Goal: Task Accomplishment & Management: Use online tool/utility

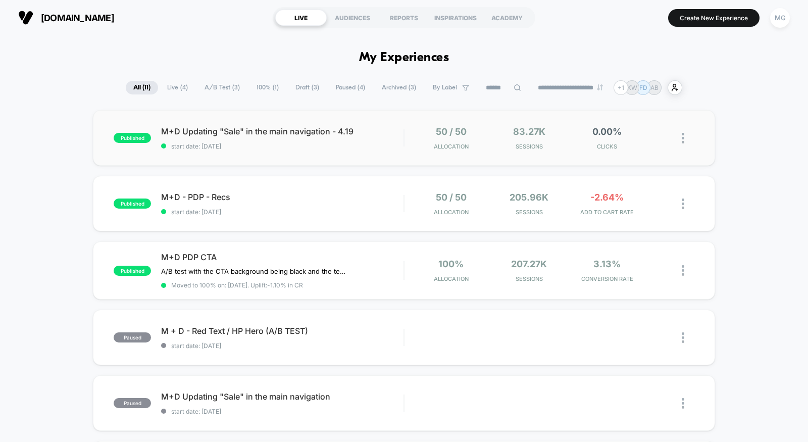
click at [308, 153] on div "published M+D Updating "Sale" in the main navigation - 4.19 start date: 8/19/20…" at bounding box center [404, 138] width 622 height 56
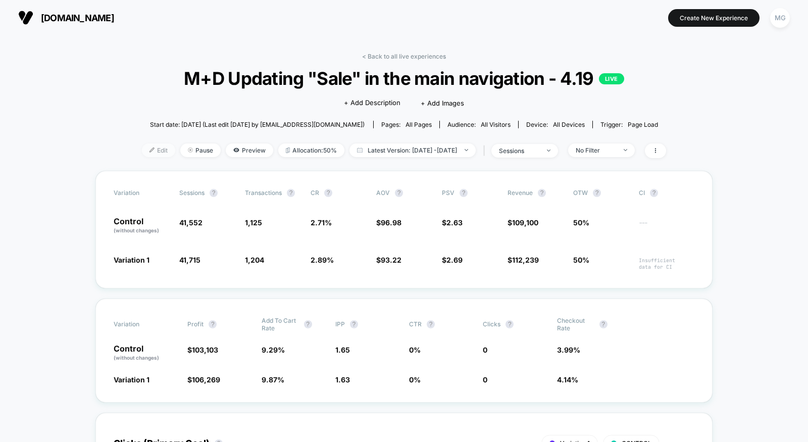
click at [142, 155] on span "Edit" at bounding box center [158, 150] width 33 height 14
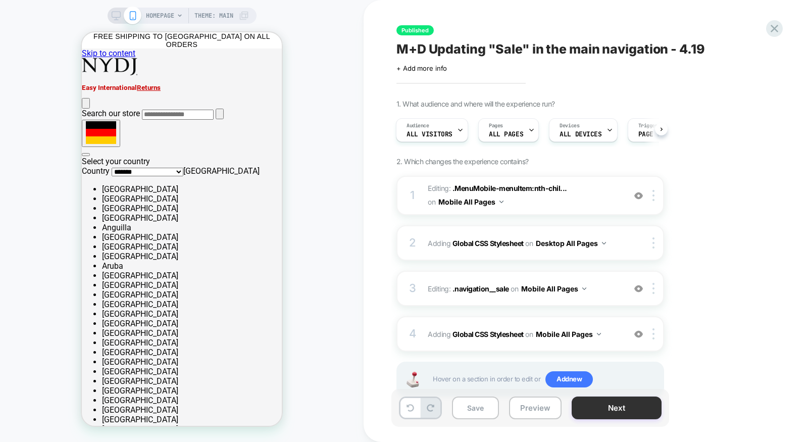
click at [599, 415] on button "Next" at bounding box center [617, 407] width 90 height 23
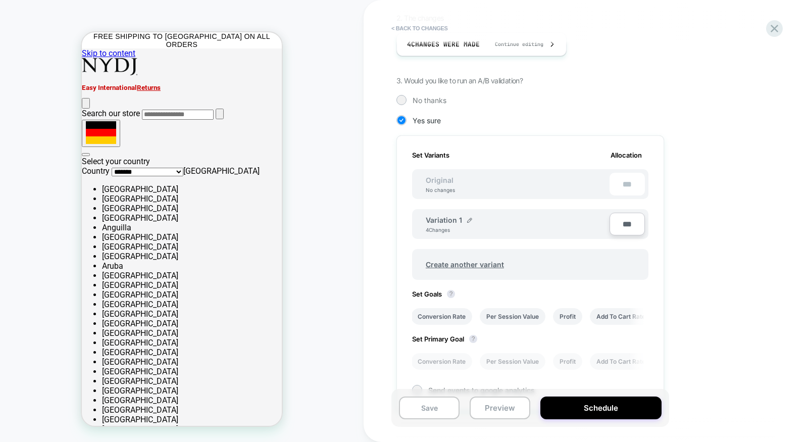
scroll to position [211, 0]
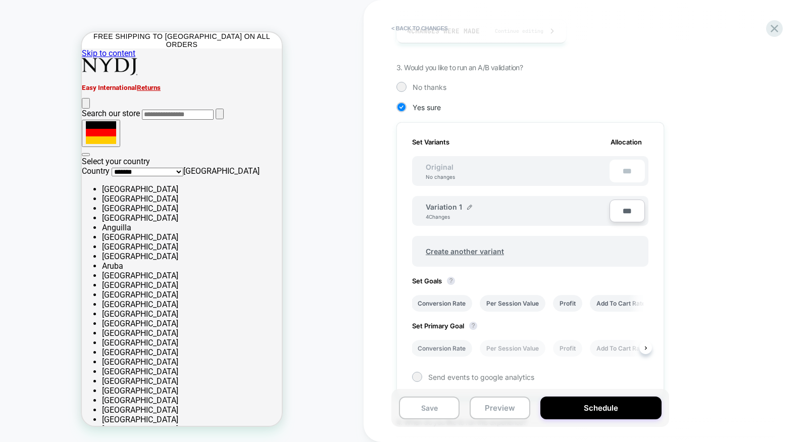
click at [441, 345] on li "Conversion Rate" at bounding box center [441, 348] width 61 height 17
click at [407, 428] on div "Save Preview Schedule" at bounding box center [585, 413] width 379 height 48
click at [416, 414] on button "Save" at bounding box center [429, 407] width 61 height 23
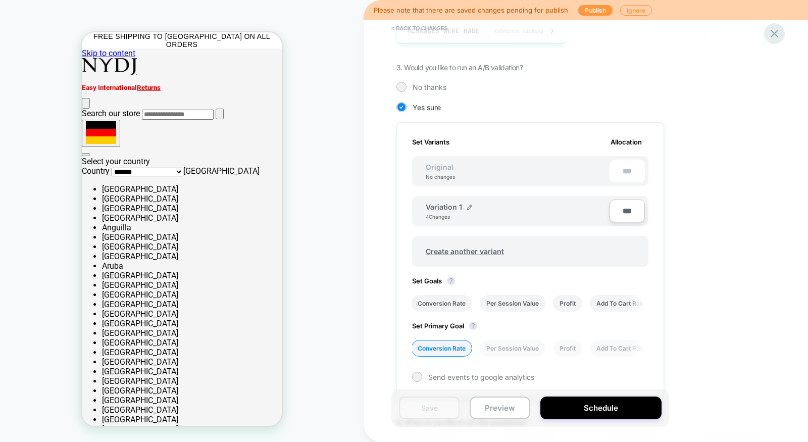
click at [776, 32] on icon at bounding box center [775, 34] width 8 height 8
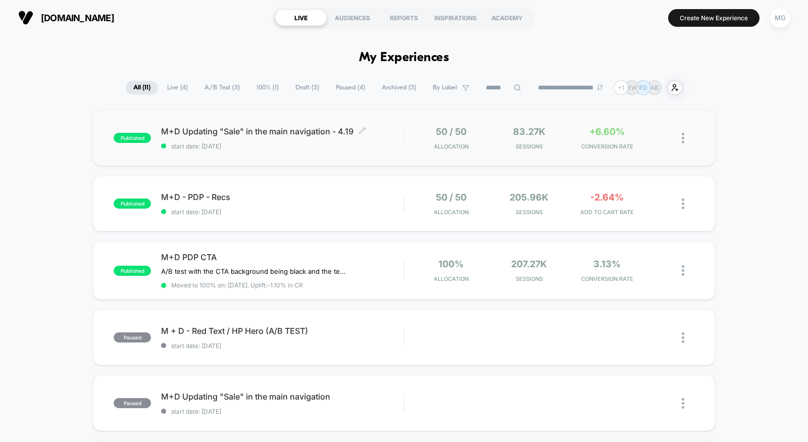
click at [342, 147] on span "start date: 8/19/2025" at bounding box center [282, 146] width 242 height 8
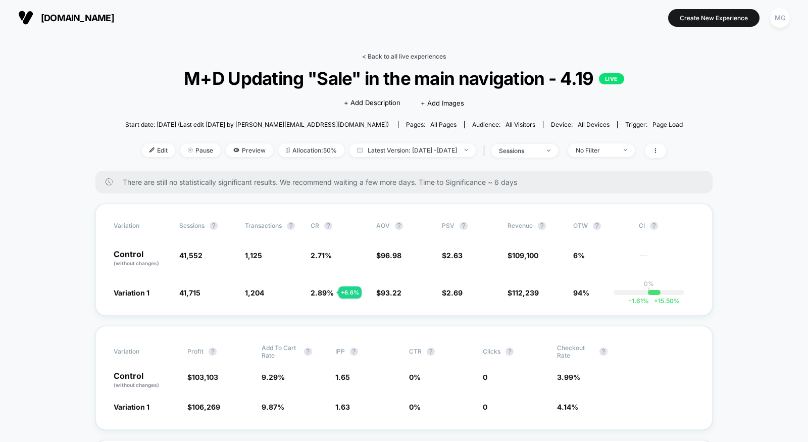
click at [393, 55] on link "< Back to all live experiences" at bounding box center [404, 57] width 84 height 8
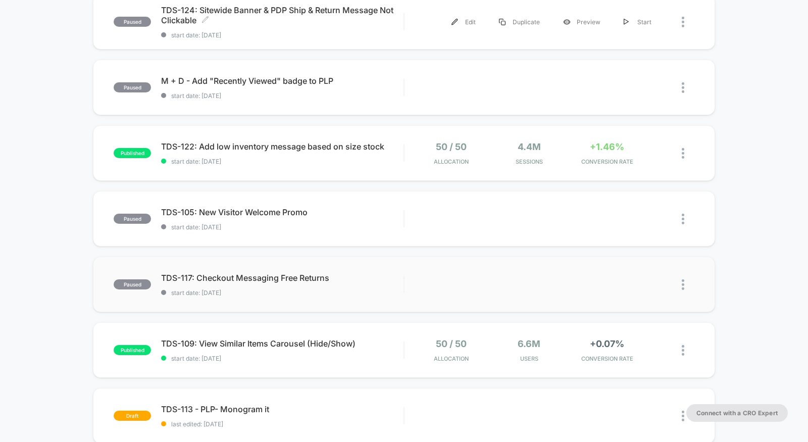
scroll to position [260, 0]
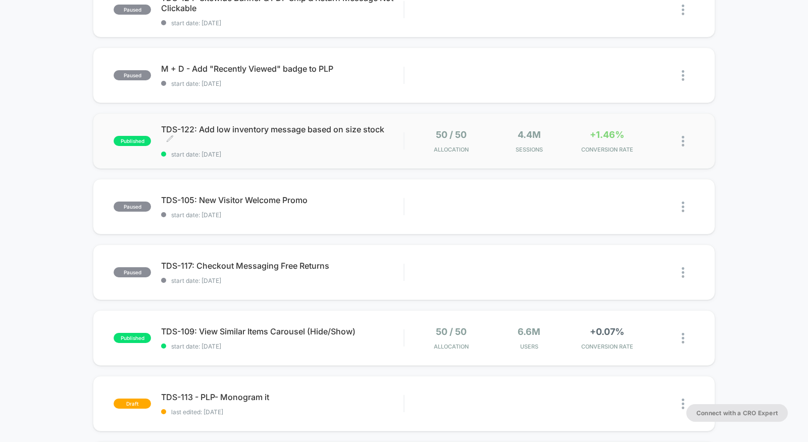
click at [320, 142] on span "TDS-122: Add low inventory message based on size stock Click to edit experience…" at bounding box center [282, 134] width 242 height 20
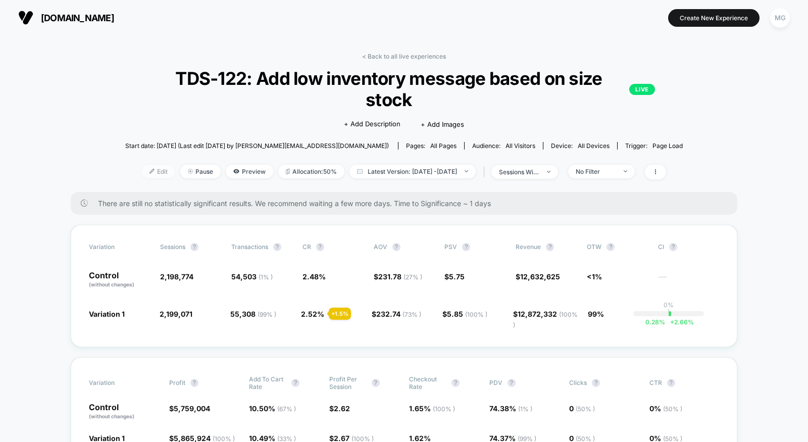
click at [148, 169] on span "Edit" at bounding box center [158, 172] width 33 height 14
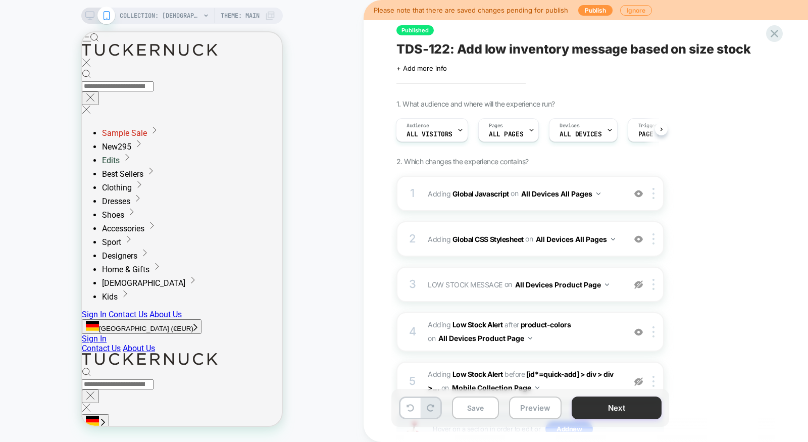
click at [603, 408] on button "Next" at bounding box center [617, 407] width 90 height 23
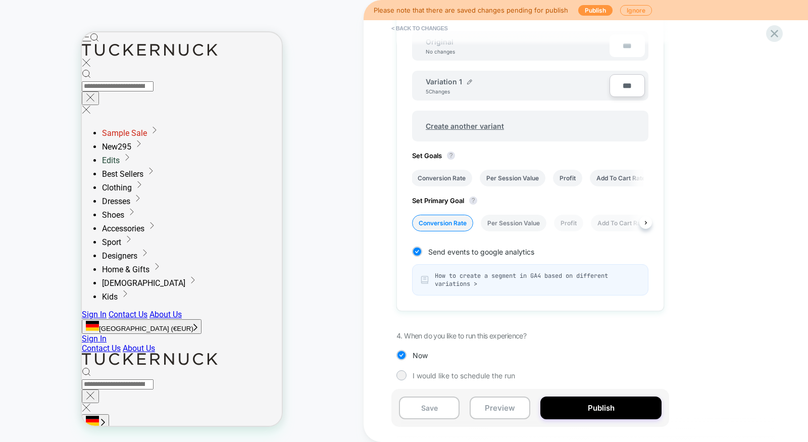
click at [496, 219] on li "Per Session Value" at bounding box center [514, 223] width 66 height 17
click at [413, 418] on button "Save" at bounding box center [429, 407] width 61 height 23
click at [772, 35] on icon at bounding box center [775, 34] width 8 height 8
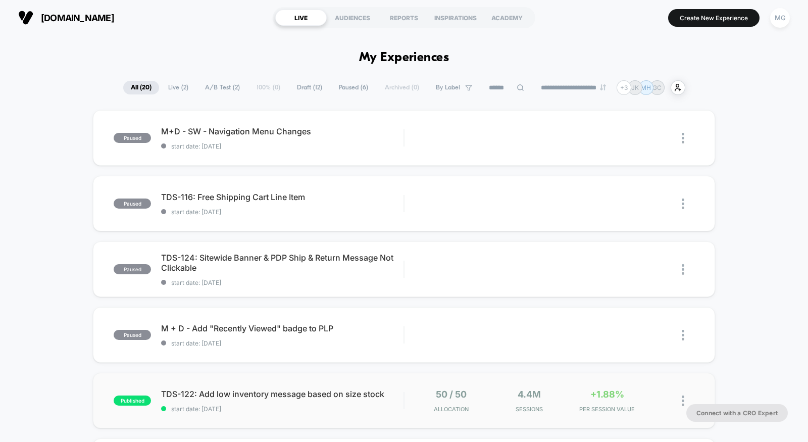
click at [340, 421] on div "published TDS-122: Add low inventory message based on size stock start date: [D…" at bounding box center [404, 401] width 622 height 56
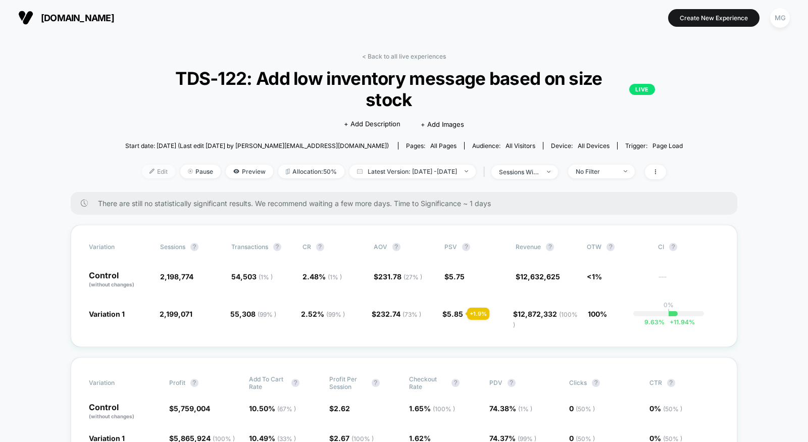
click at [148, 171] on span "Edit" at bounding box center [158, 172] width 33 height 14
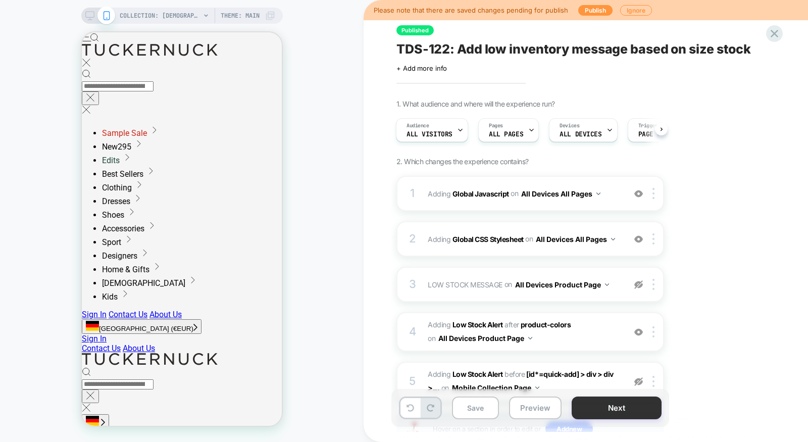
click at [596, 407] on button "Next" at bounding box center [617, 407] width 90 height 23
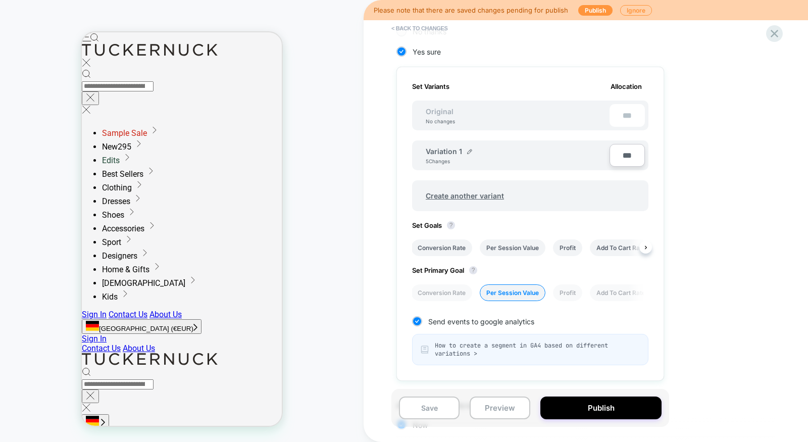
scroll to position [280, 0]
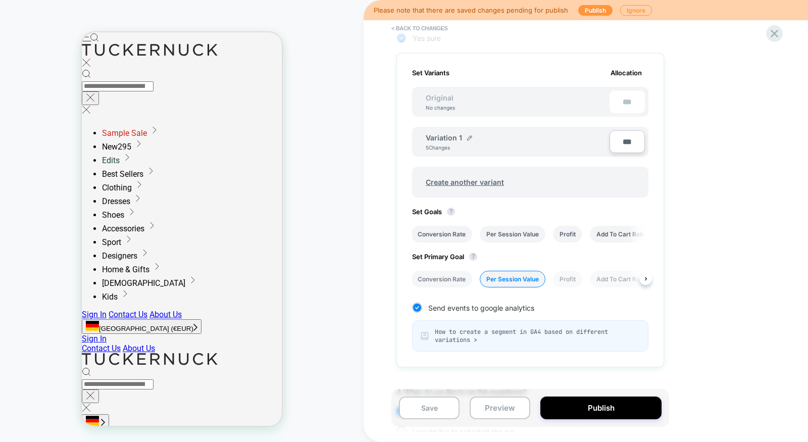
click at [431, 275] on li "Conversion Rate" at bounding box center [441, 279] width 61 height 17
click at [411, 415] on button "Save" at bounding box center [429, 407] width 61 height 23
click at [778, 27] on icon at bounding box center [775, 34] width 14 height 14
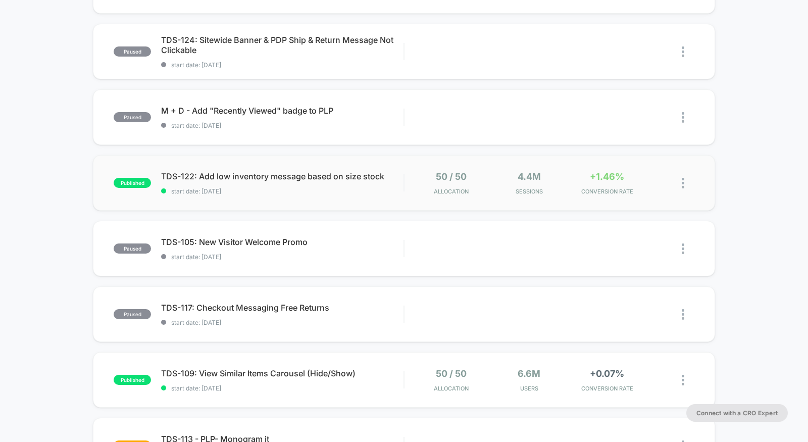
scroll to position [221, 0]
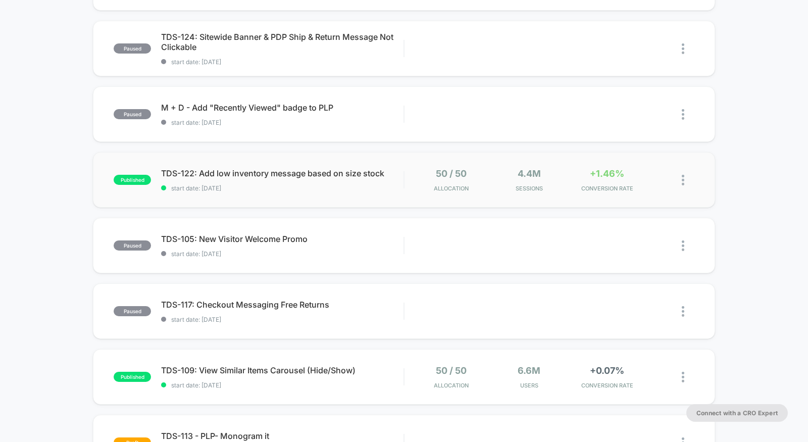
click at [357, 199] on div "published TDS-122: Add low inventory message based on size stock start date: [D…" at bounding box center [404, 180] width 622 height 56
